Goal: Transaction & Acquisition: Purchase product/service

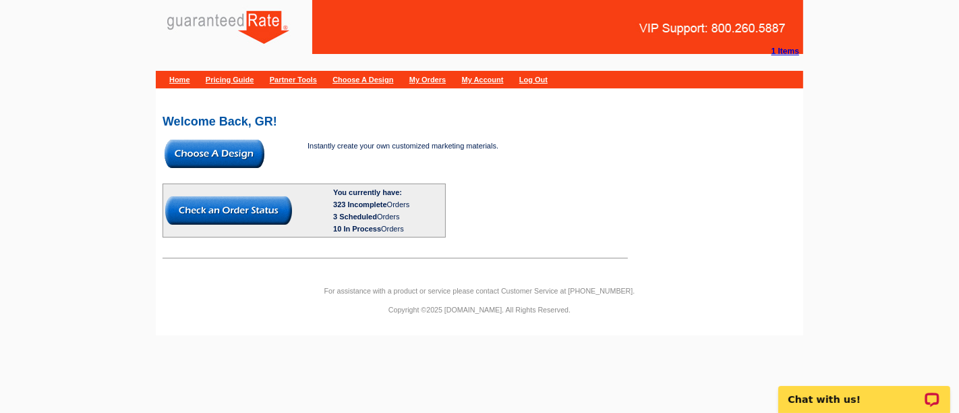
click at [206, 150] on img at bounding box center [215, 154] width 100 height 28
click at [237, 146] on img at bounding box center [215, 154] width 100 height 28
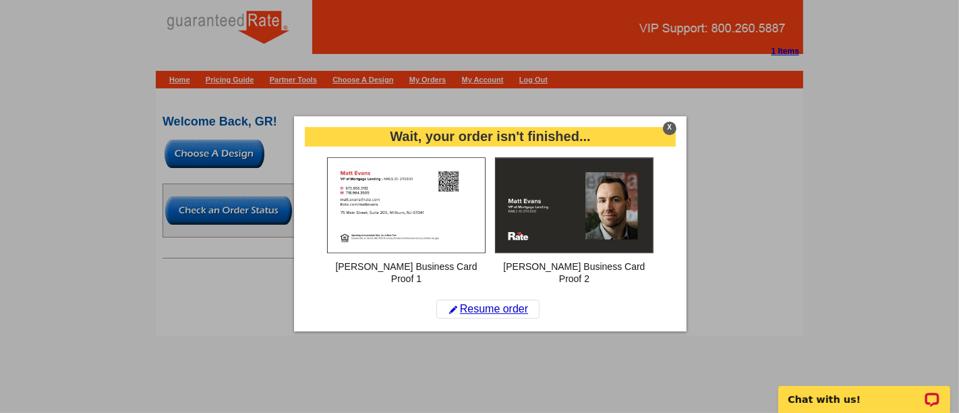
click at [668, 128] on div "X" at bounding box center [669, 127] width 13 height 13
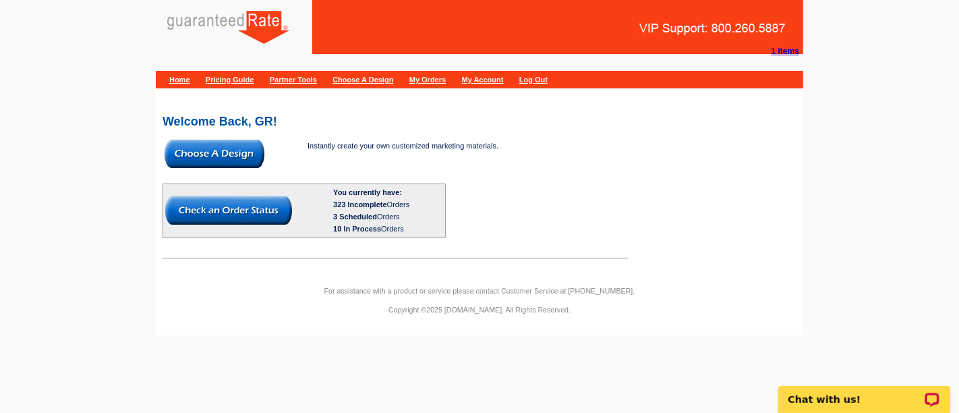
click at [199, 150] on img at bounding box center [215, 154] width 100 height 28
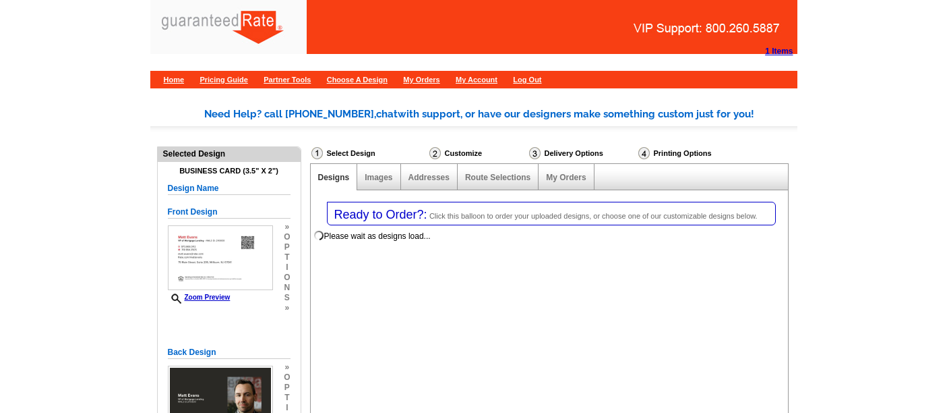
select select "3"
select select "5"
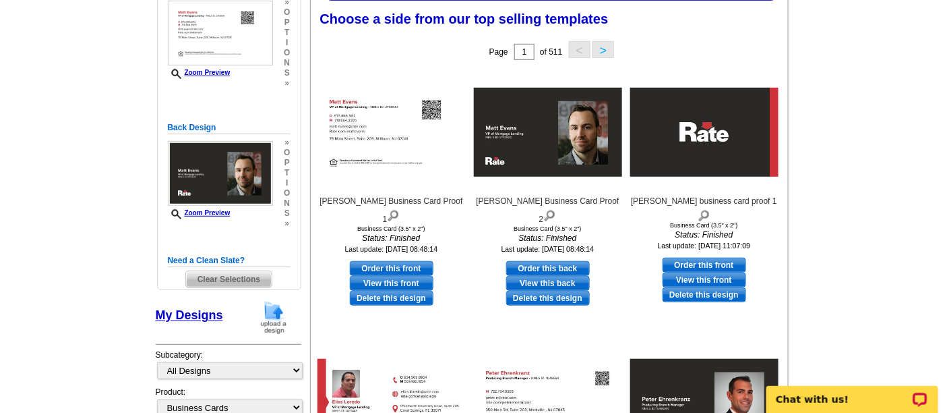
click at [266, 314] on img at bounding box center [273, 317] width 35 height 34
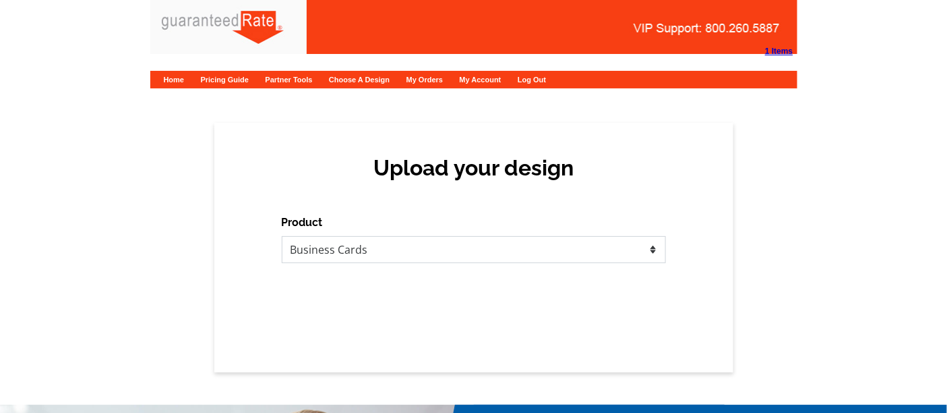
click at [419, 252] on select "Please select the type of file... Postcards Calendars Business Cards Letters an…" at bounding box center [474, 249] width 384 height 27
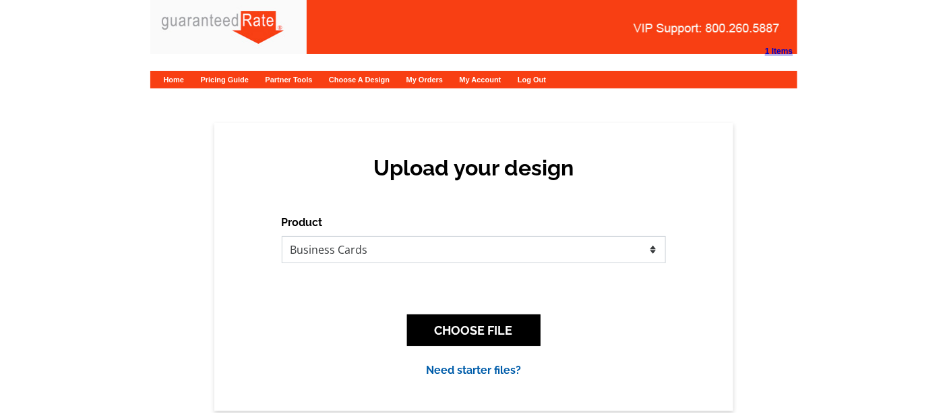
click at [282, 236] on select "Please select the type of file... Postcards Calendars Business Cards Letters an…" at bounding box center [474, 249] width 384 height 27
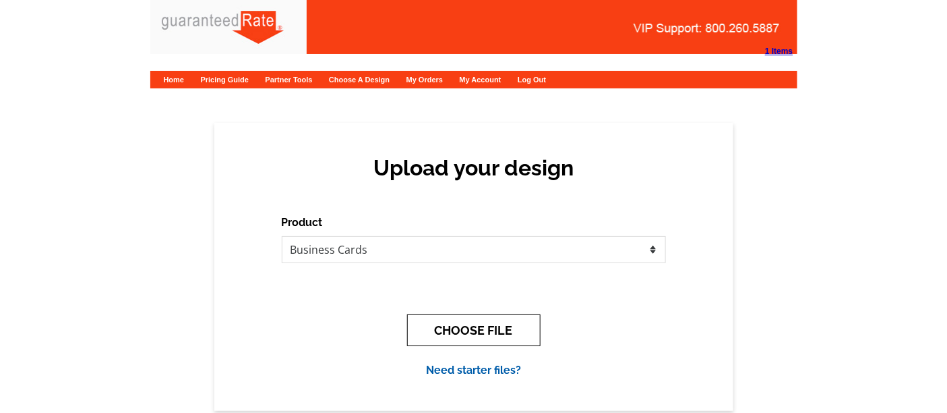
click at [456, 332] on button "CHOOSE FILE" at bounding box center [474, 330] width 134 height 32
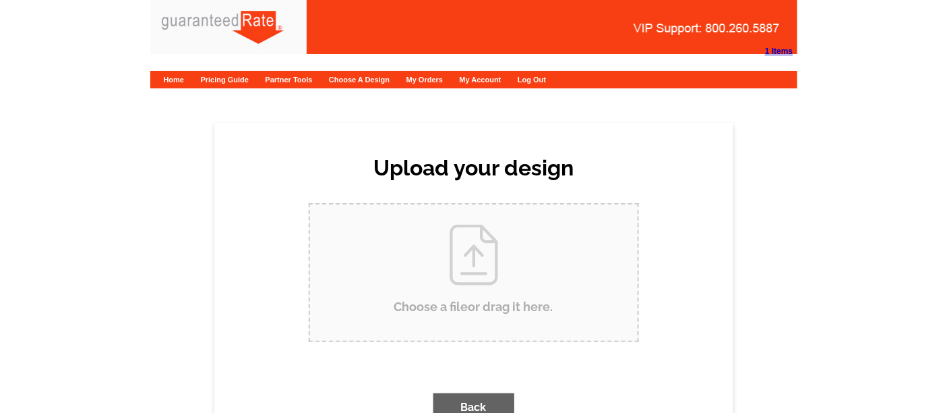
click at [420, 245] on input "Choose a file or drag it here ." at bounding box center [474, 272] width 328 height 136
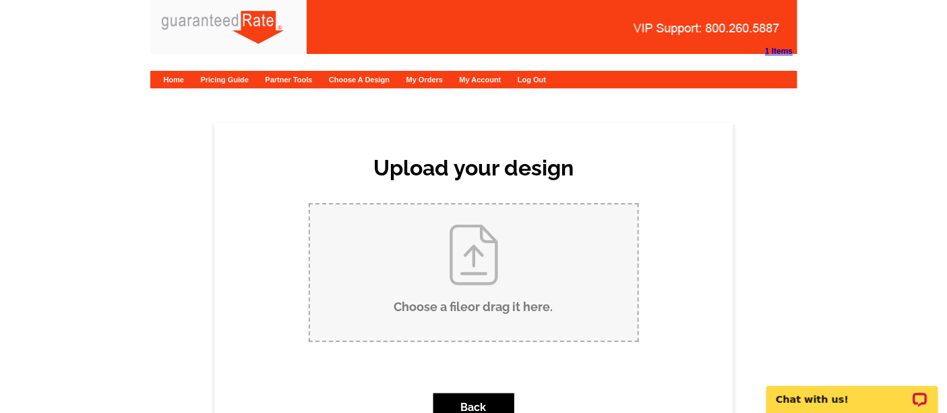
type input "C:\fakepath\Matt Evans Business Card Proof.pdf"
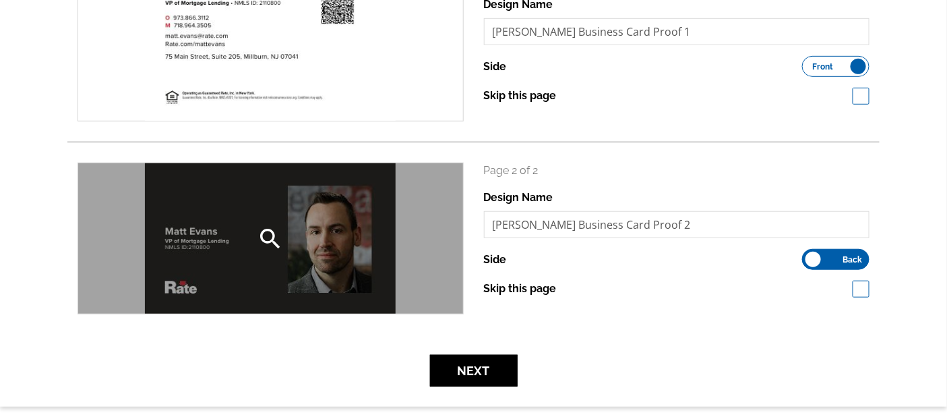
scroll to position [299, 0]
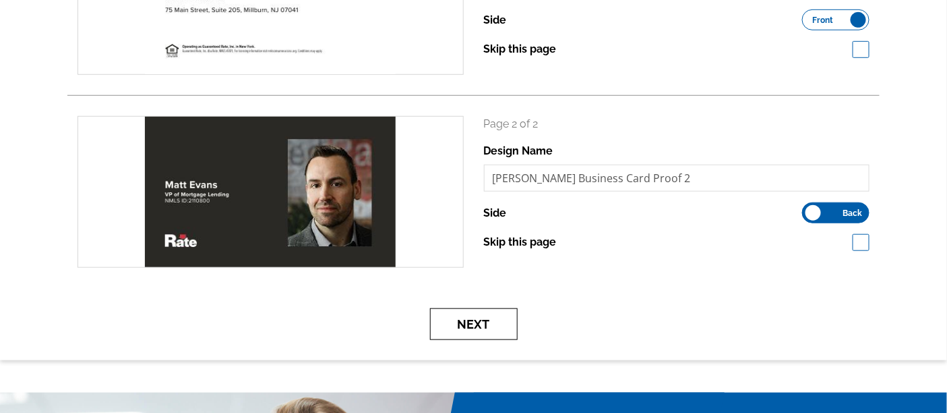
click at [452, 325] on button "Next" at bounding box center [474, 324] width 88 height 32
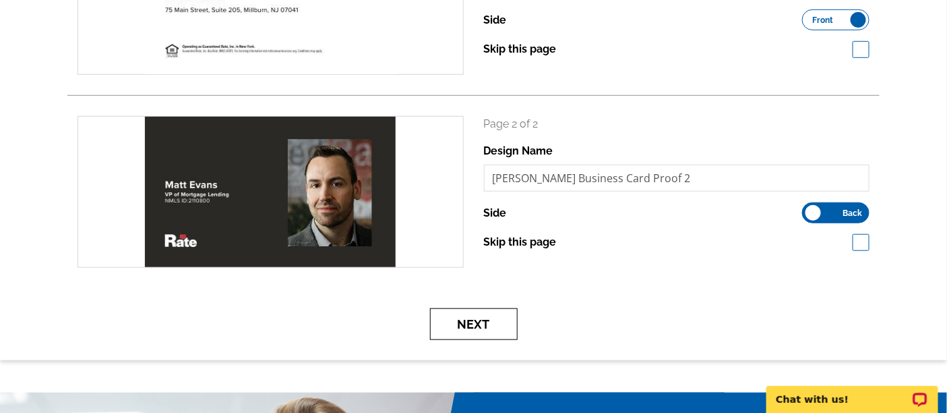
scroll to position [0, 0]
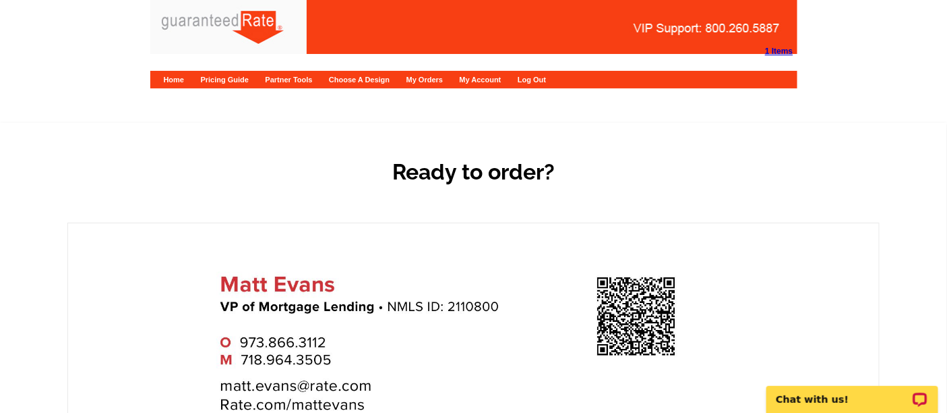
scroll to position [374, 0]
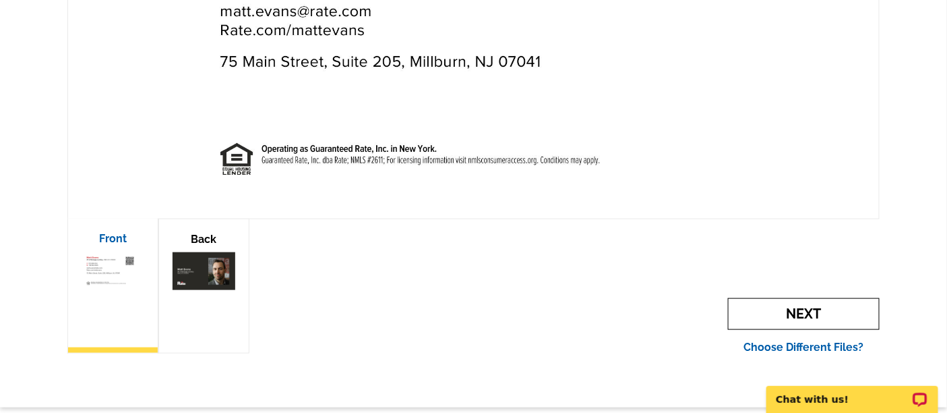
click at [806, 312] on span "Next" at bounding box center [804, 314] width 152 height 32
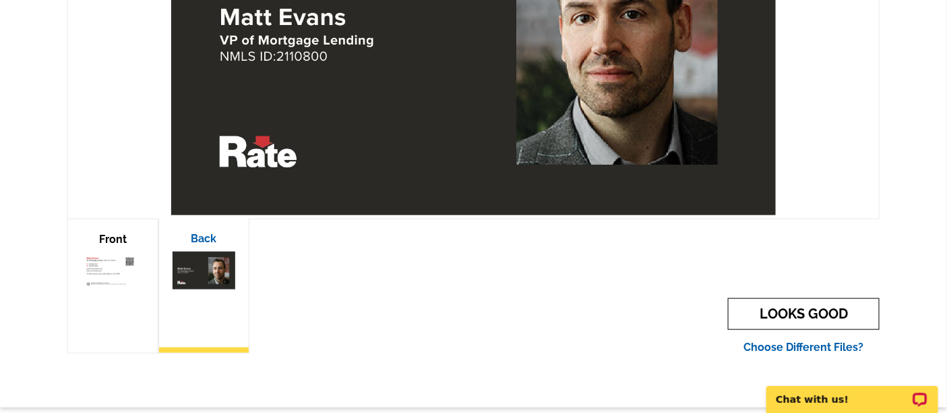
click at [770, 318] on link "LOOKS GOOD" at bounding box center [804, 314] width 152 height 32
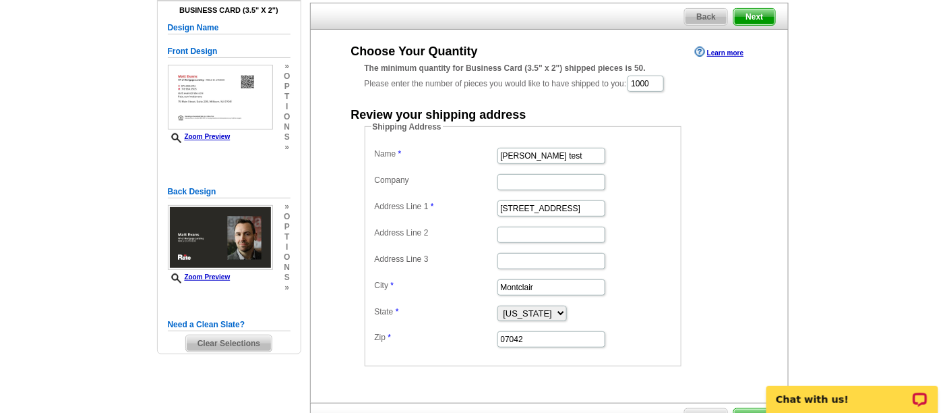
scroll to position [150, 0]
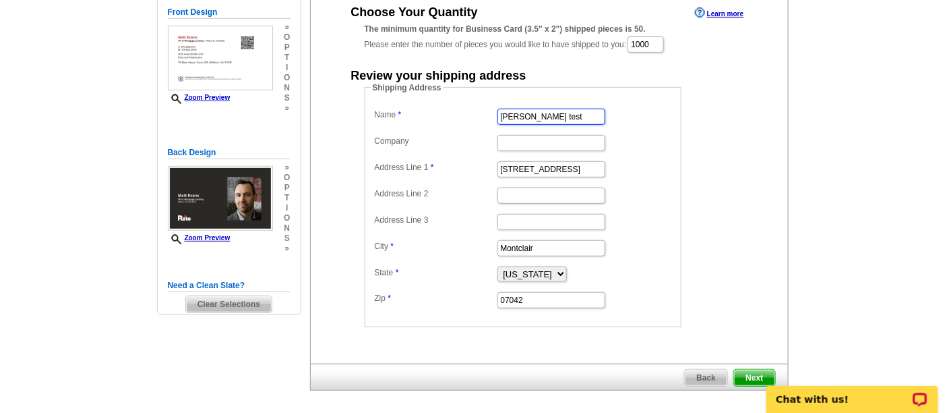
click at [586, 117] on input "Matt Evans test" at bounding box center [552, 117] width 108 height 16
type input "[PERSON_NAME]"
click at [744, 375] on span "Next" at bounding box center [754, 377] width 40 height 16
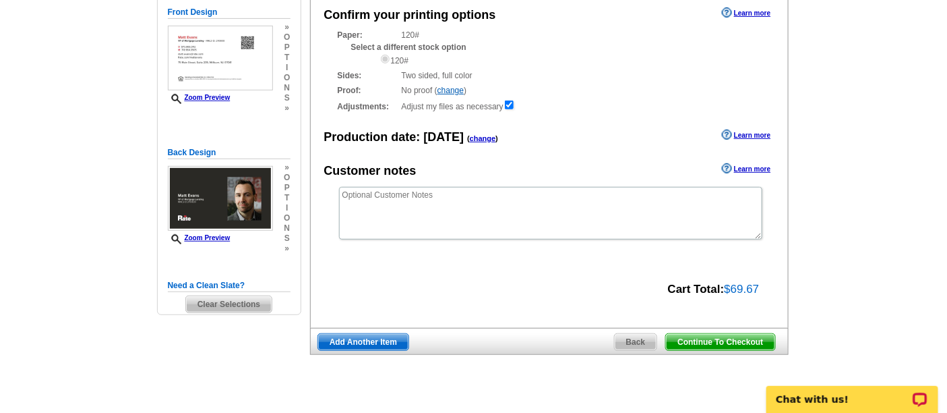
click at [706, 339] on span "Continue To Checkout" at bounding box center [720, 342] width 109 height 16
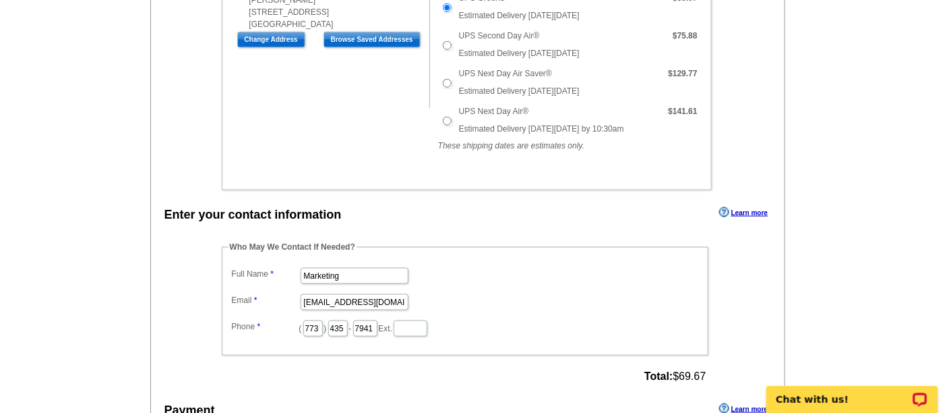
scroll to position [449, 0]
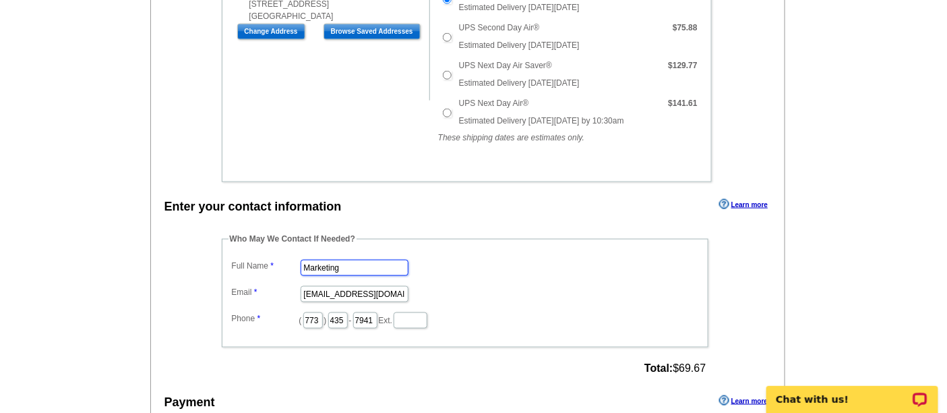
click at [332, 260] on input "Marketing" at bounding box center [355, 268] width 108 height 16
type input "[PERSON_NAME]"
click at [347, 288] on input "marketing@guaranteedrate.com" at bounding box center [355, 294] width 108 height 16
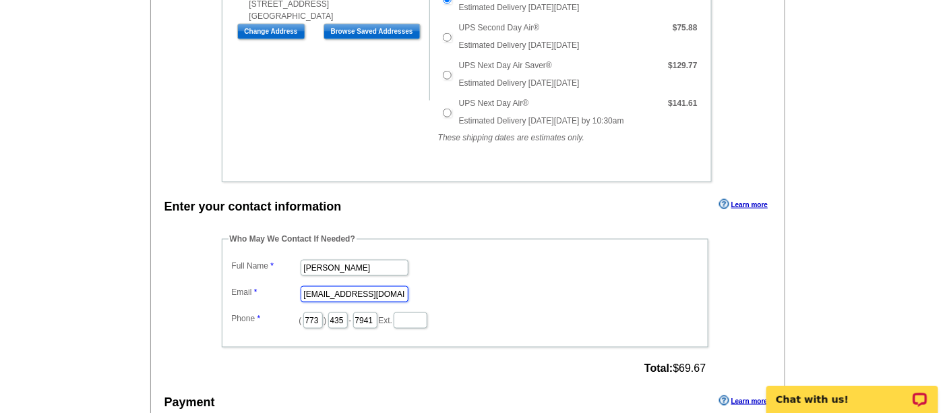
click at [347, 288] on input "marketing@guaranteedrate.com" at bounding box center [355, 294] width 108 height 16
type input "ally.adkison@rate.com"
click at [322, 312] on input "773" at bounding box center [313, 320] width 20 height 16
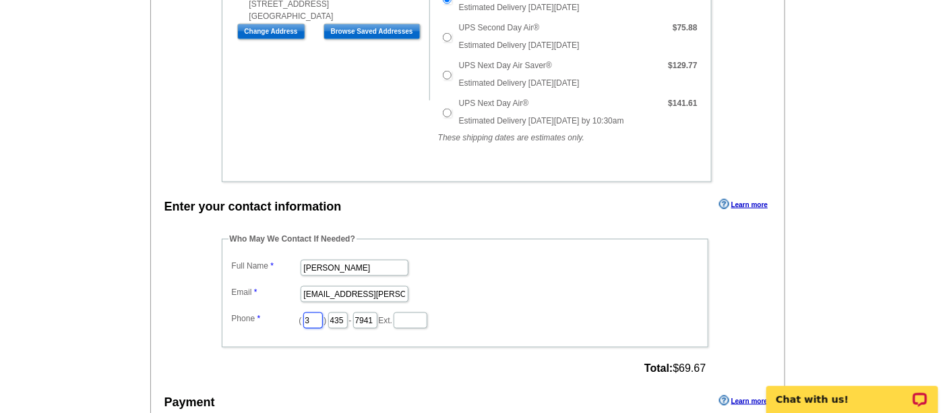
type input "312"
click at [348, 313] on input "435" at bounding box center [338, 320] width 20 height 16
type input "252"
click at [378, 313] on input "7941" at bounding box center [365, 320] width 24 height 16
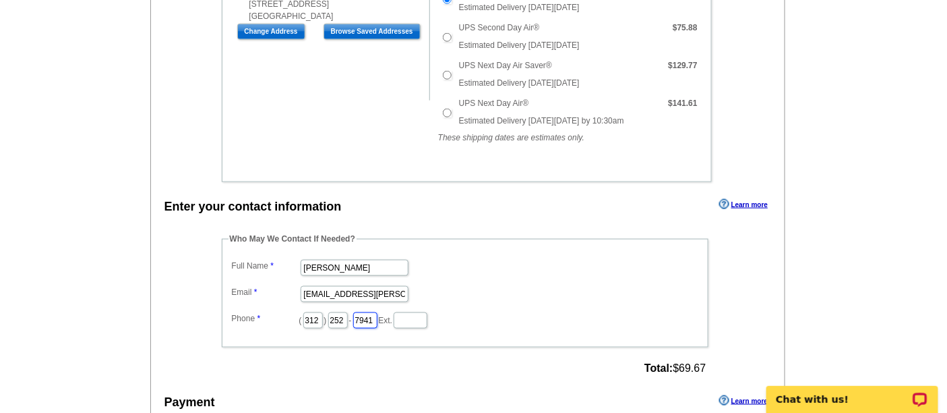
click at [378, 313] on input "7941" at bounding box center [365, 320] width 24 height 16
type input "2423"
click at [477, 266] on dd "[PERSON_NAME]" at bounding box center [465, 266] width 473 height 21
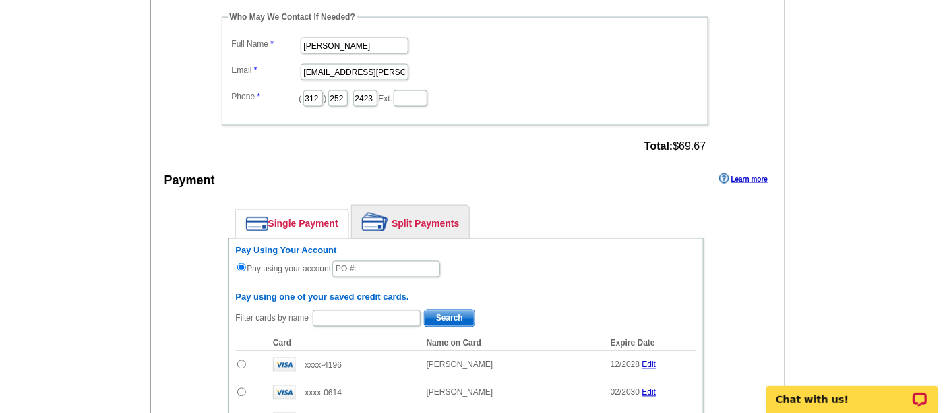
scroll to position [824, 0]
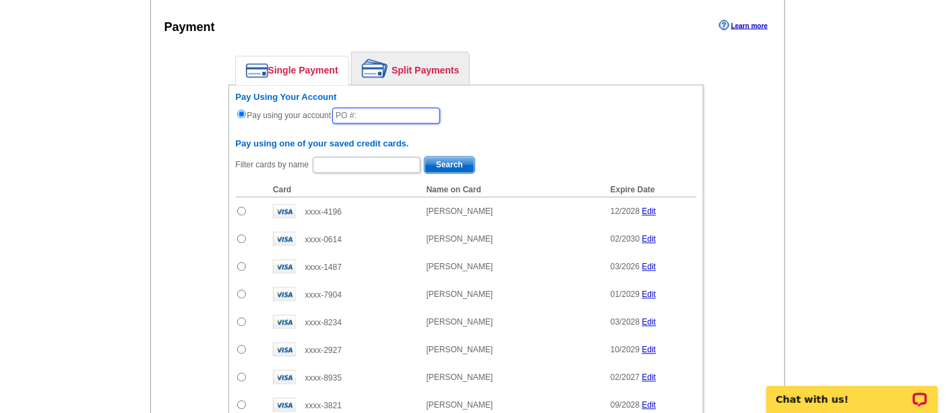
click at [403, 114] on input "text" at bounding box center [386, 116] width 108 height 16
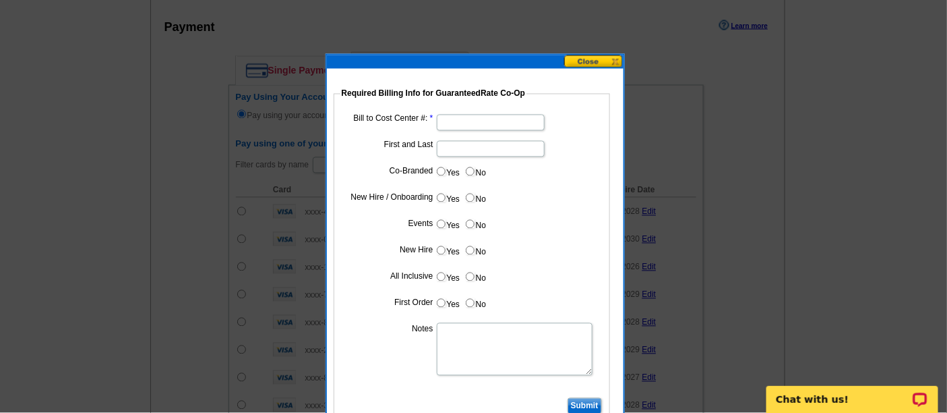
type input "81325_1208_AA"
click at [469, 111] on dd at bounding box center [471, 121] width 263 height 21
click at [463, 124] on input "Bill to Cost Center #:" at bounding box center [491, 123] width 108 height 16
type input "1857"
click at [466, 146] on input "First and Last" at bounding box center [491, 149] width 108 height 16
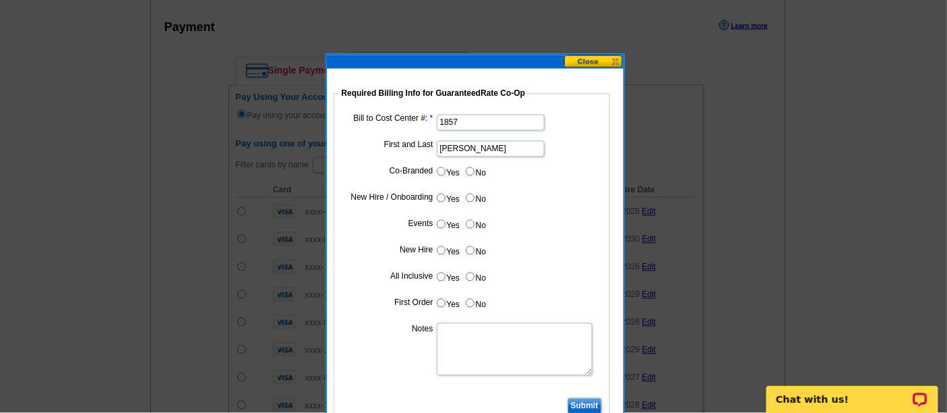
type input "[PERSON_NAME]"
click at [469, 171] on input "No" at bounding box center [470, 171] width 9 height 9
radio input "true"
click at [469, 196] on input "No" at bounding box center [470, 198] width 9 height 9
radio input "true"
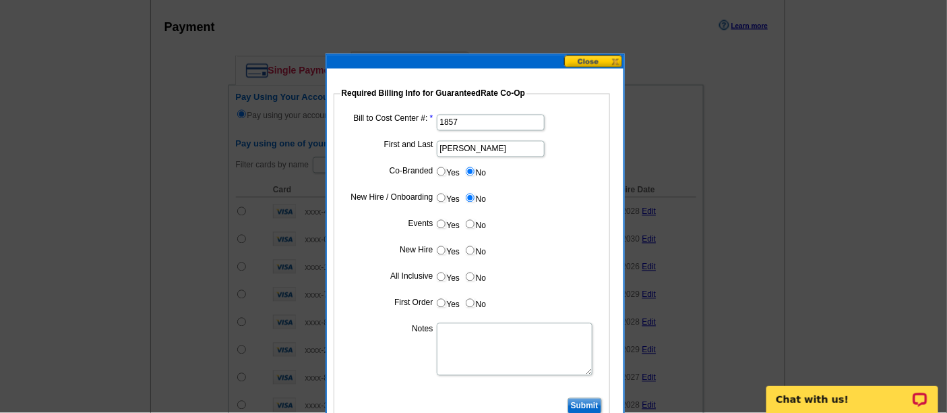
click at [468, 223] on input "No" at bounding box center [470, 224] width 9 height 9
radio input "true"
click at [467, 252] on input "No" at bounding box center [470, 250] width 9 height 9
radio input "true"
click at [473, 277] on input "No" at bounding box center [470, 276] width 9 height 9
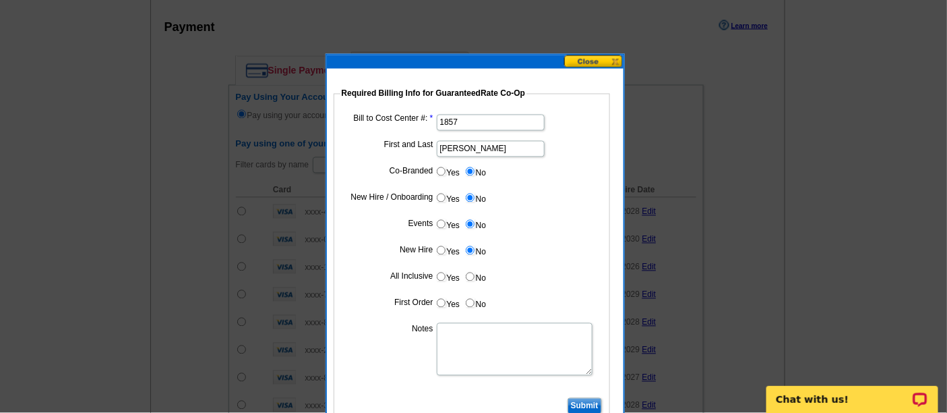
radio input "true"
drag, startPoint x: 473, startPoint y: 303, endPoint x: 462, endPoint y: 324, distance: 22.9
click at [473, 303] on input "No" at bounding box center [470, 303] width 9 height 9
radio input "true"
click at [461, 330] on textarea "Notes" at bounding box center [515, 349] width 156 height 53
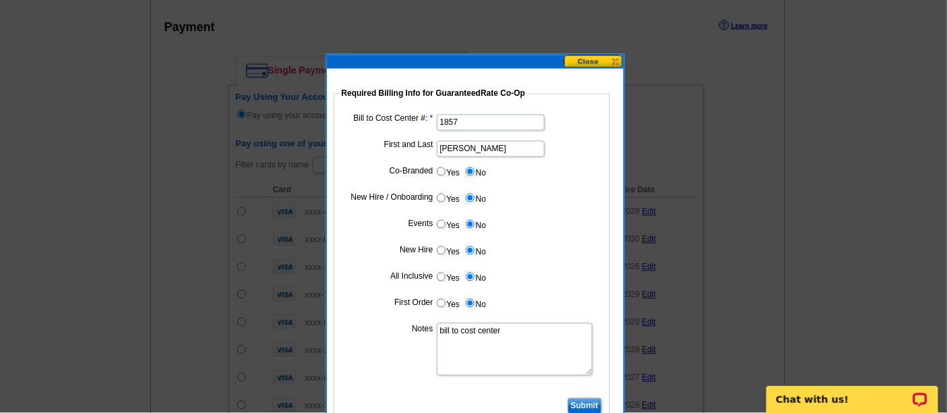
type textarea "bill to cost center"
click at [582, 405] on input "Submit" at bounding box center [585, 406] width 34 height 16
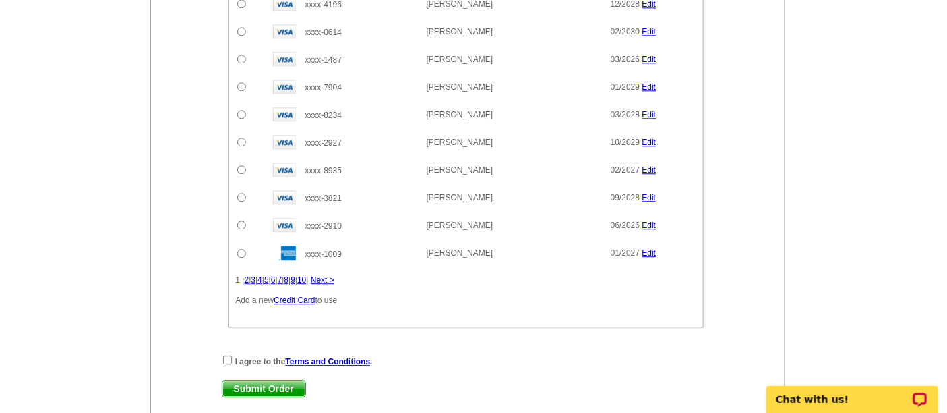
scroll to position [1048, 0]
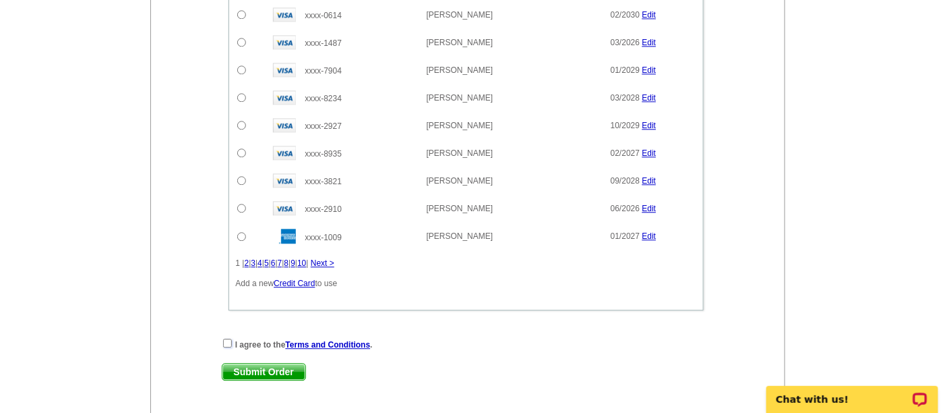
click at [227, 338] on input "checkbox" at bounding box center [227, 342] width 9 height 9
checkbox input "true"
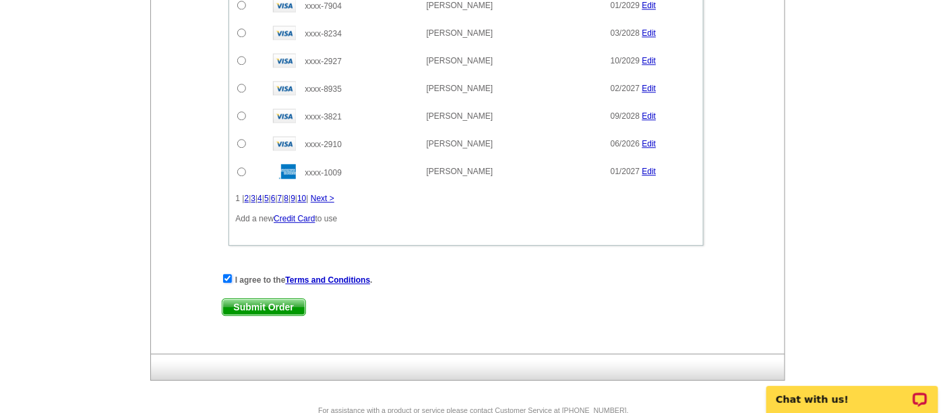
scroll to position [1152, 0]
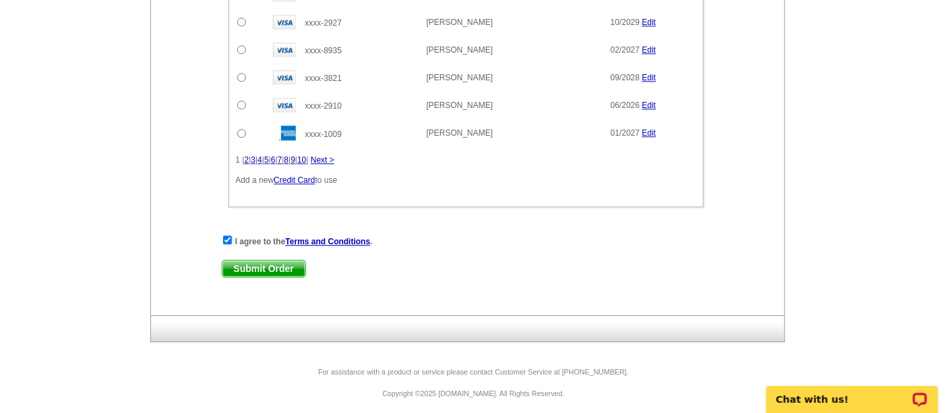
click at [277, 265] on span "Submit Order" at bounding box center [264, 268] width 83 height 16
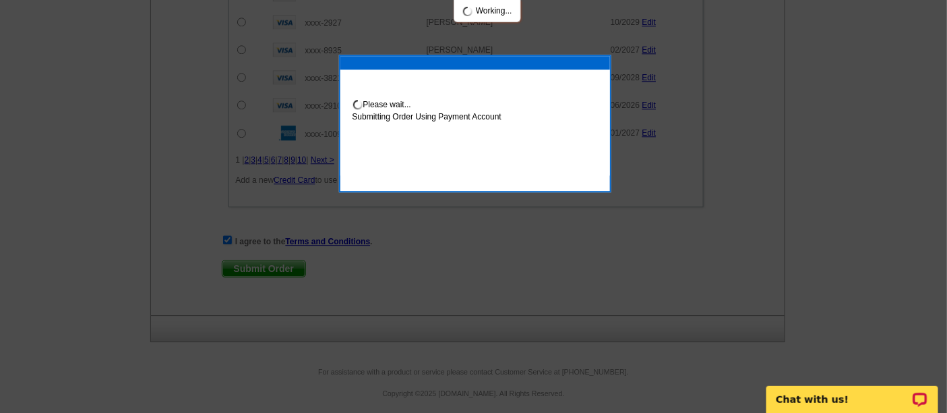
scroll to position [1220, 0]
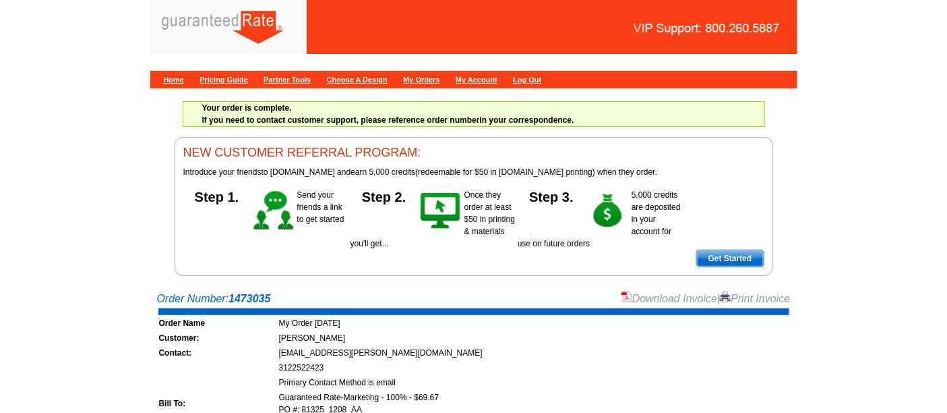
click at [647, 295] on link "Download Invoice" at bounding box center [670, 298] width 96 height 11
